Goal: Task Accomplishment & Management: Manage account settings

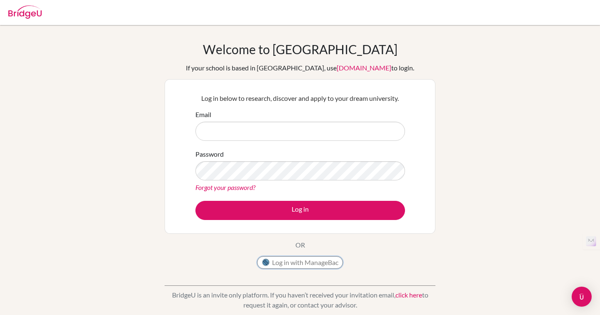
click at [314, 262] on button "Log in with ManageBac" at bounding box center [300, 262] width 86 height 12
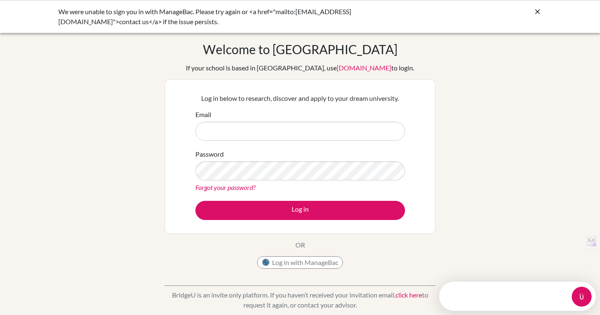
click at [546, 10] on div "We were unable to sign you in with ManageBac. Please try again or <a href="mail…" at bounding box center [300, 16] width 600 height 33
click at [534, 11] on icon at bounding box center [537, 11] width 8 height 8
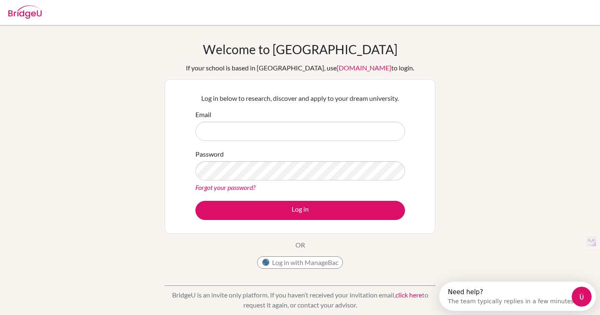
click at [21, 10] on img at bounding box center [24, 11] width 33 height 13
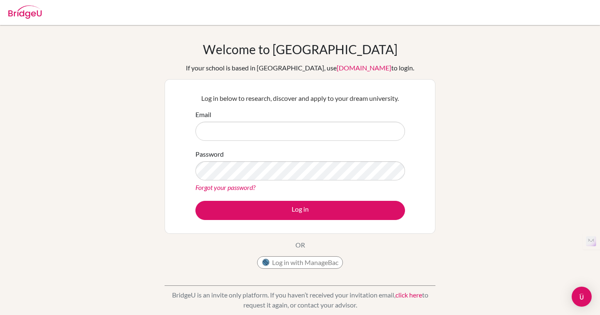
click at [25, 15] on img at bounding box center [24, 11] width 33 height 13
